Goal: Task Accomplishment & Management: Manage account settings

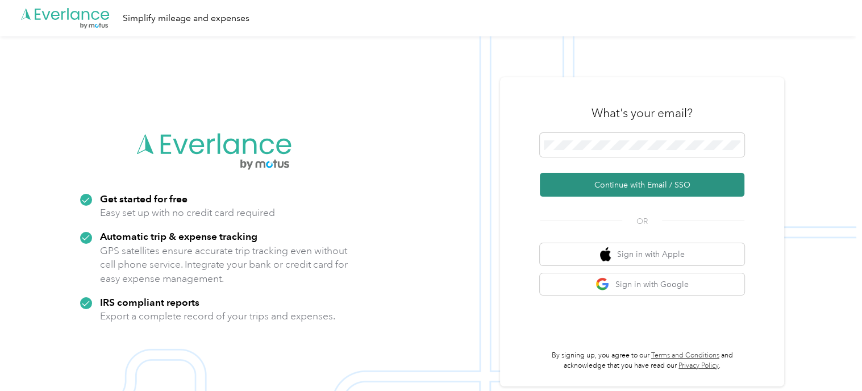
click at [631, 181] on button "Continue with Email / SSO" at bounding box center [642, 185] width 204 height 24
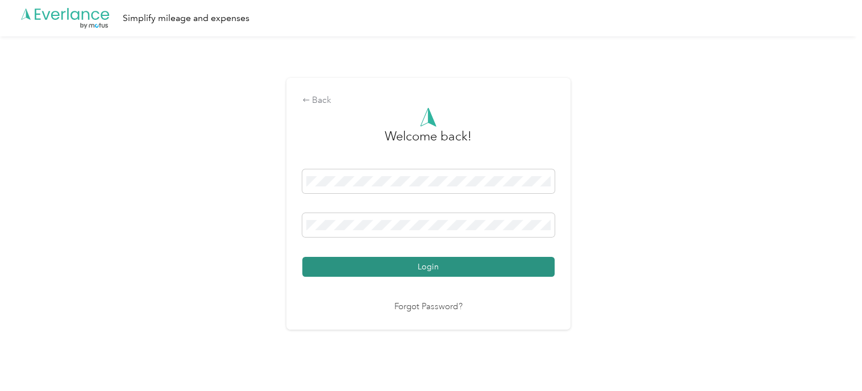
click at [420, 270] on button "Login" at bounding box center [428, 267] width 252 height 20
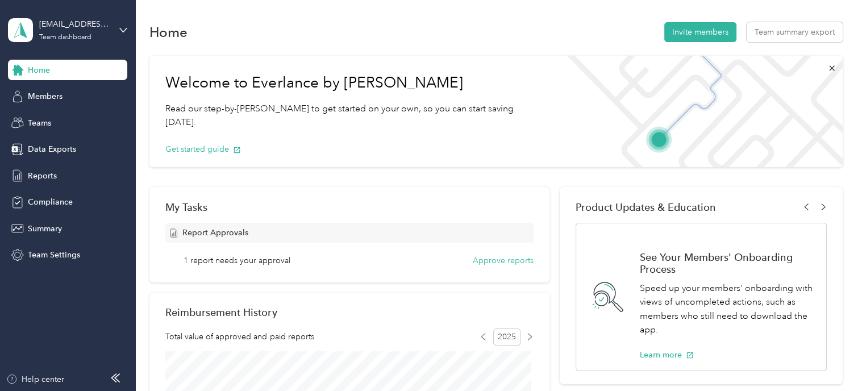
click at [131, 126] on aside "[EMAIL_ADDRESS][PERSON_NAME][DOMAIN_NAME][US_STATE] Team dashboard Home Members…" at bounding box center [68, 195] width 136 height 391
click at [57, 101] on span "Members" at bounding box center [45, 96] width 35 height 12
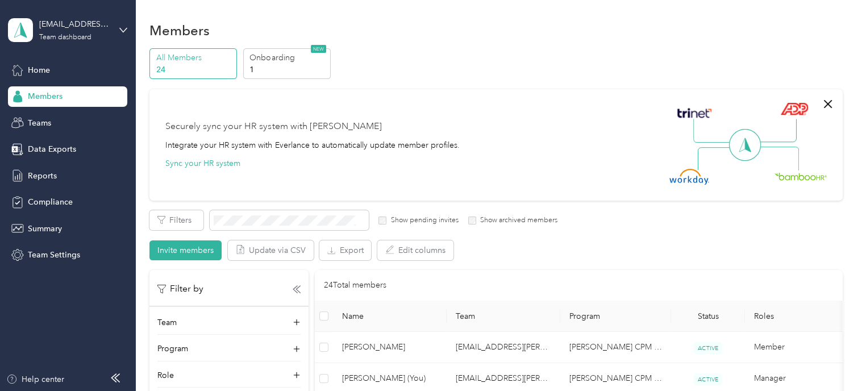
scroll to position [2, 0]
click at [55, 168] on div "Reports" at bounding box center [67, 175] width 119 height 20
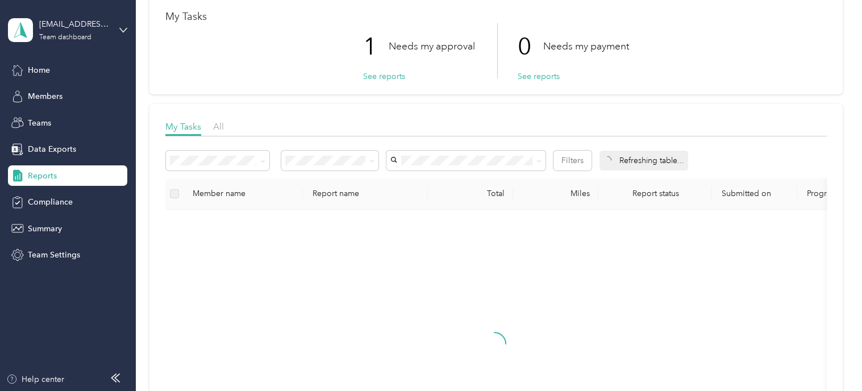
scroll to position [61, 0]
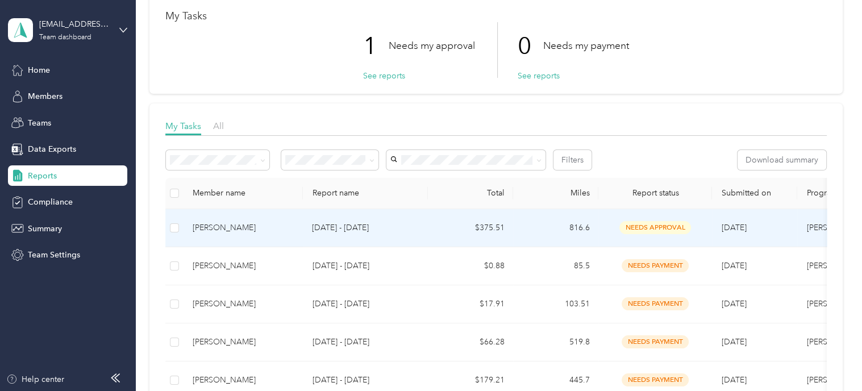
click at [349, 226] on p "[DATE] - [DATE]" at bounding box center [365, 228] width 107 height 12
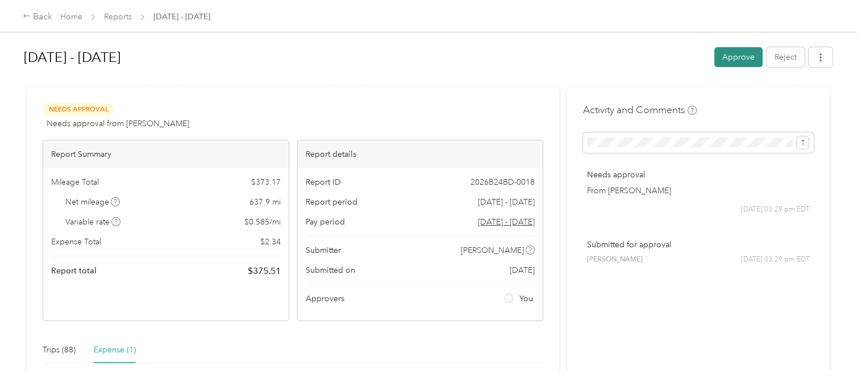
click at [727, 51] on button "Approve" at bounding box center [738, 57] width 48 height 20
